Goal: Transaction & Acquisition: Purchase product/service

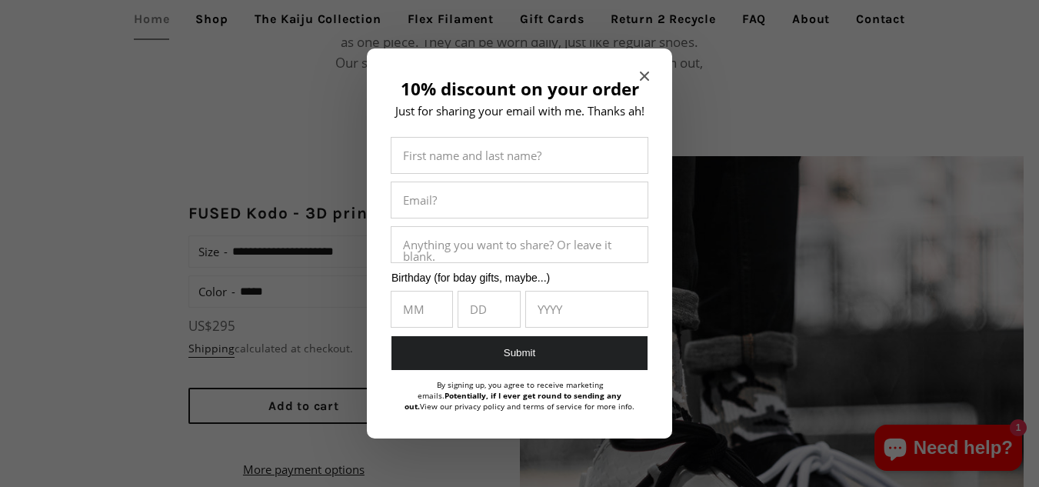
scroll to position [1025, 0]
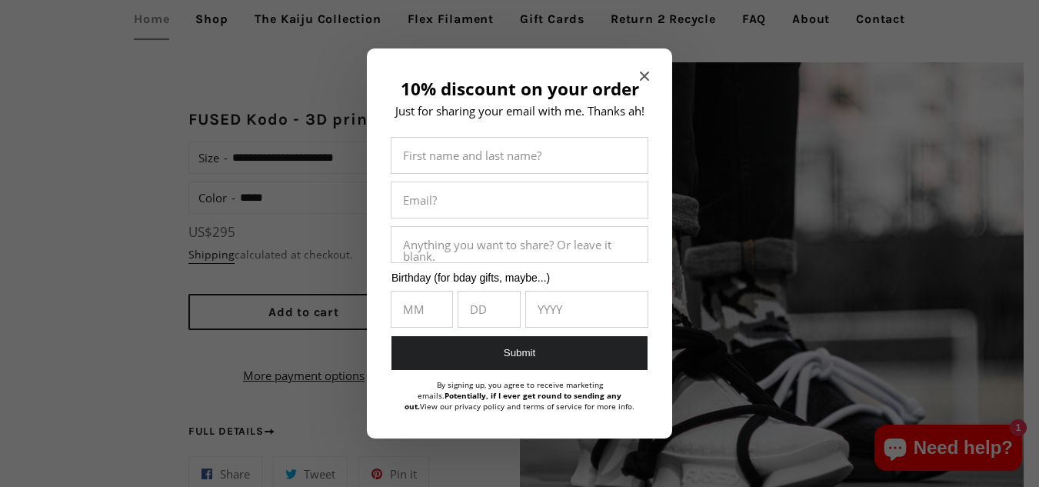
click at [642, 77] on icon "Close modal" at bounding box center [644, 76] width 9 height 9
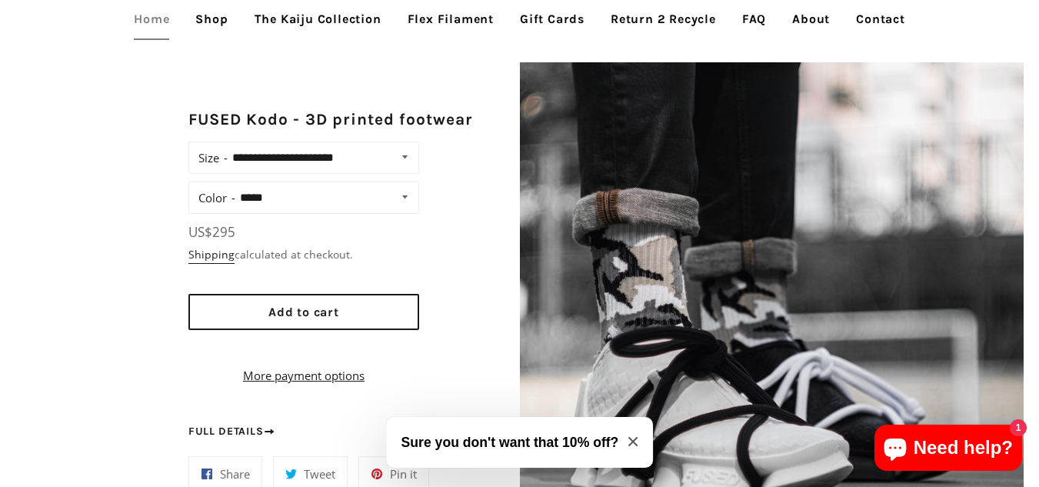
click at [770, 95] on img at bounding box center [772, 314] width 505 height 505
drag, startPoint x: 295, startPoint y: 320, endPoint x: 287, endPoint y: 325, distance: 9.4
click at [295, 320] on button "Add to cart" at bounding box center [303, 312] width 231 height 36
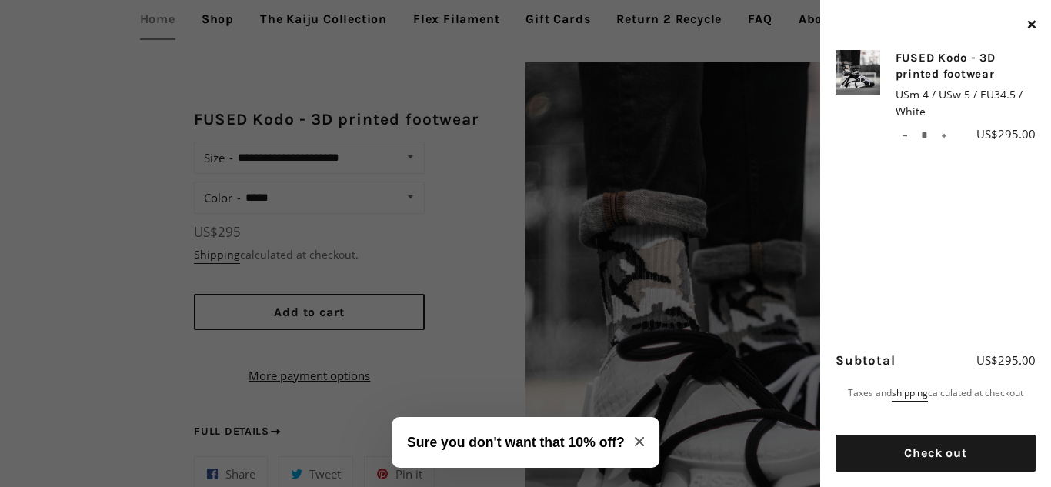
click at [638, 438] on icon "Close modal" at bounding box center [638, 441] width 9 height 9
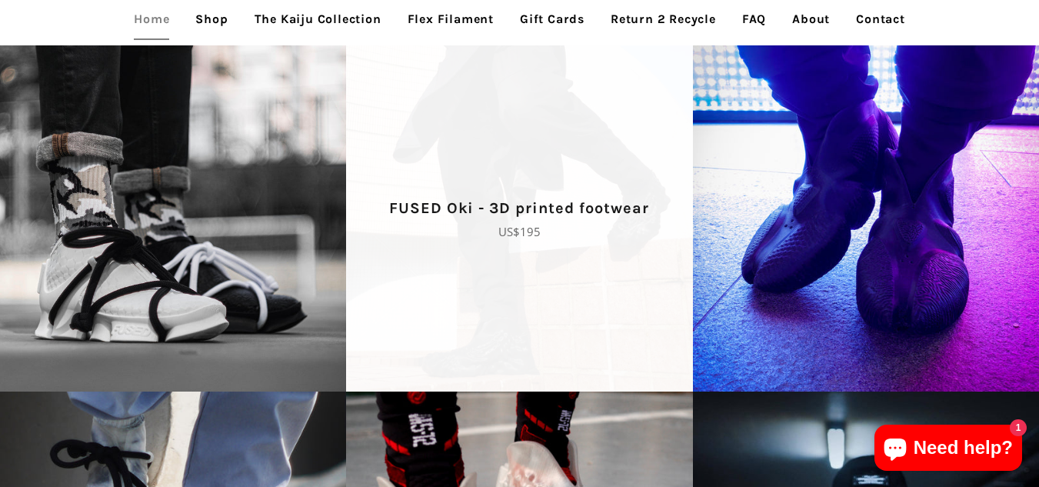
scroll to position [1692, 0]
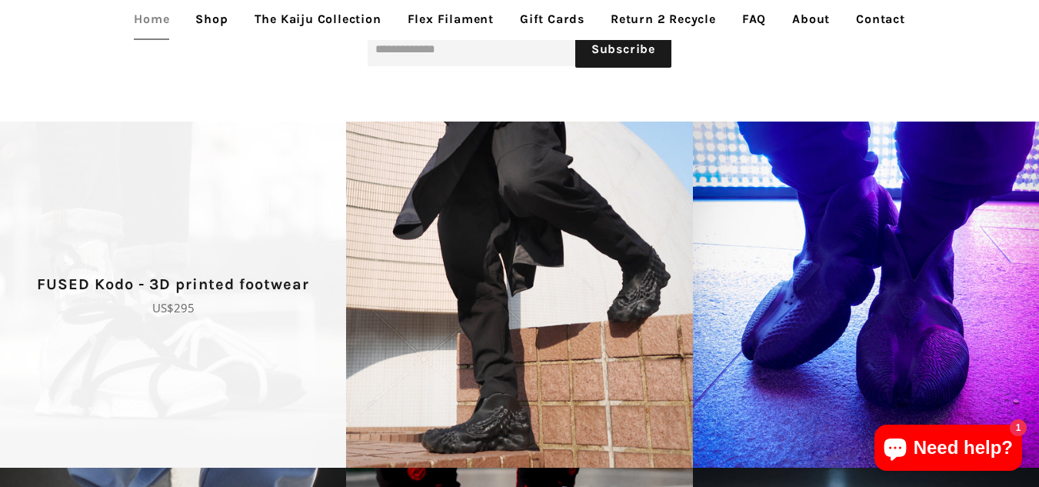
click at [202, 278] on p "FUSED Kodo - 3D printed footwear" at bounding box center [173, 284] width 292 height 25
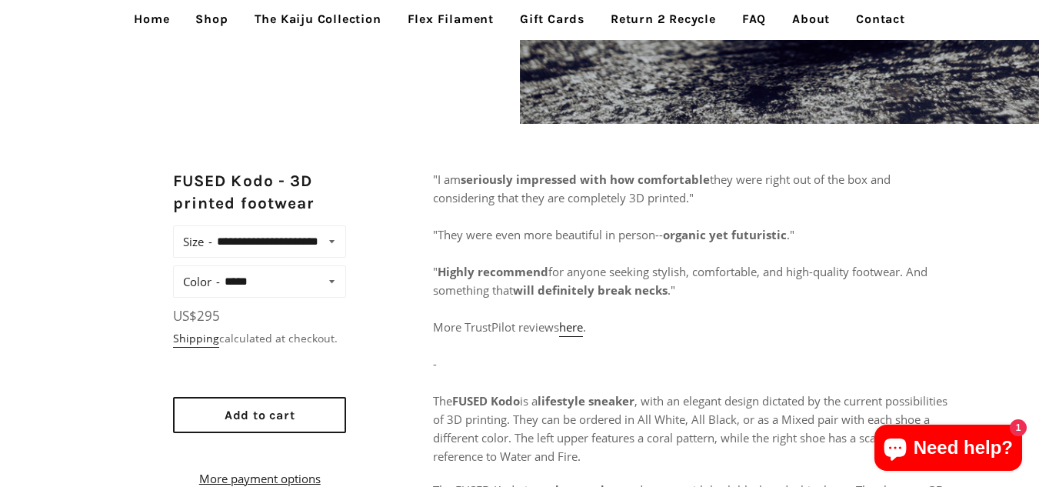
scroll to position [513, 0]
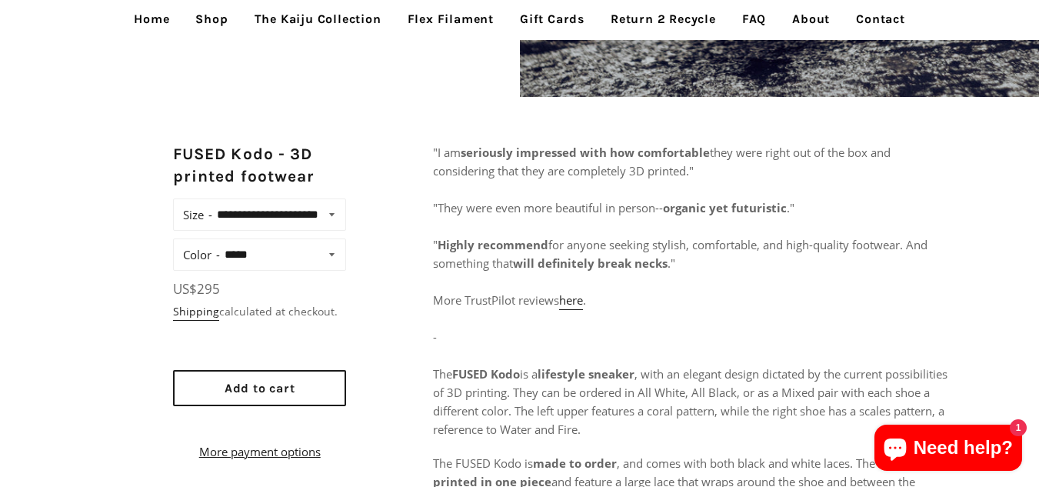
click at [195, 265] on label "Color" at bounding box center [201, 255] width 37 height 22
click at [220, 265] on select "**********" at bounding box center [281, 255] width 123 height 22
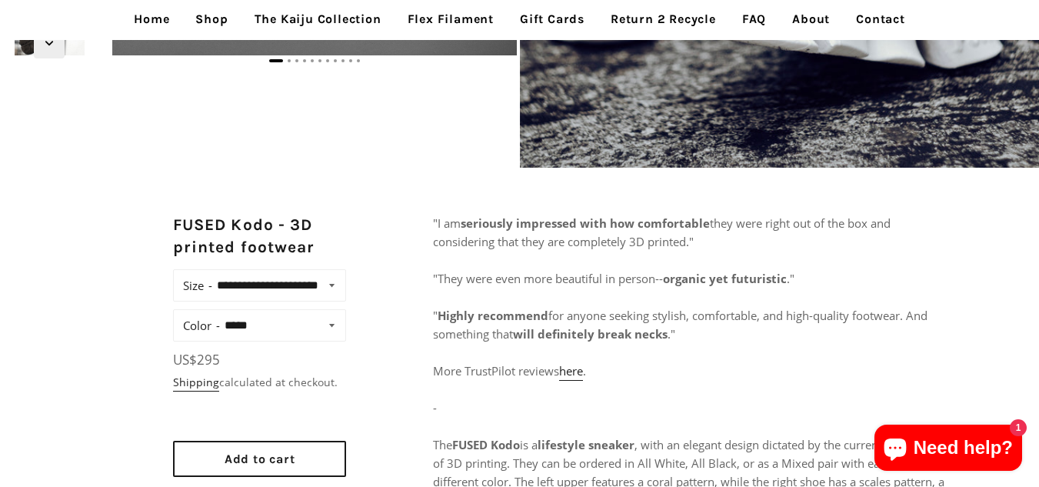
scroll to position [461, 0]
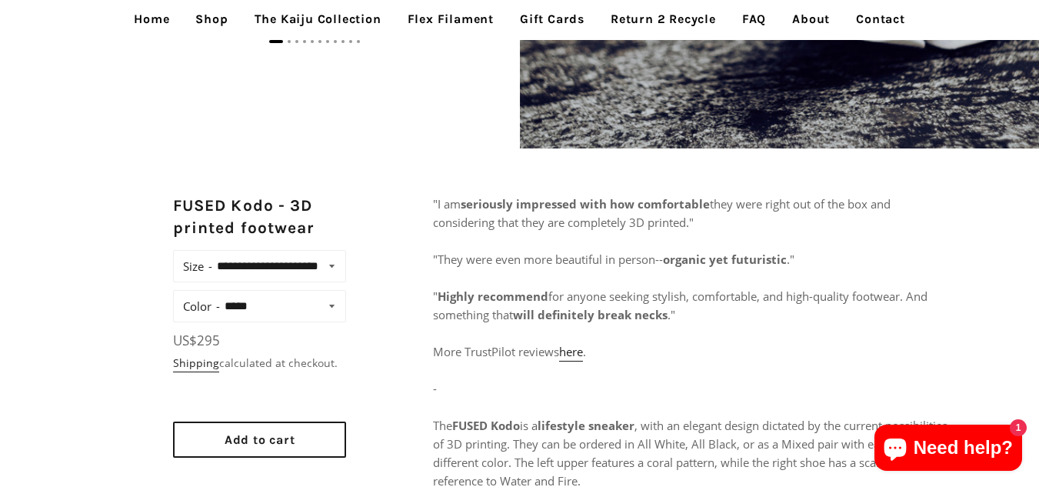
click at [190, 276] on label "Size" at bounding box center [197, 266] width 29 height 22
click at [212, 276] on select "**********" at bounding box center [277, 266] width 131 height 22
